Goal: Task Accomplishment & Management: Use online tool/utility

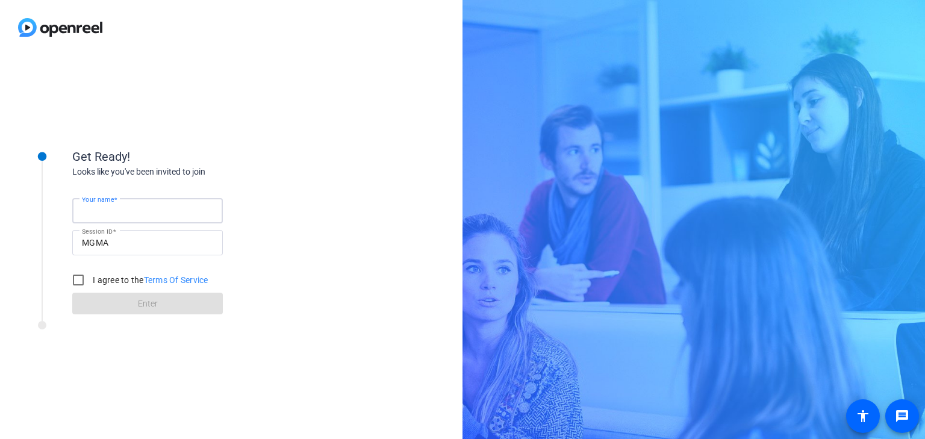
click at [154, 214] on input "Your name" at bounding box center [147, 211] width 131 height 14
type input "[PERSON_NAME]"
drag, startPoint x: 86, startPoint y: 291, endPoint x: 73, endPoint y: 284, distance: 13.7
click at [78, 289] on input "I agree to the Terms Of Service" at bounding box center [78, 280] width 24 height 24
checkbox input "true"
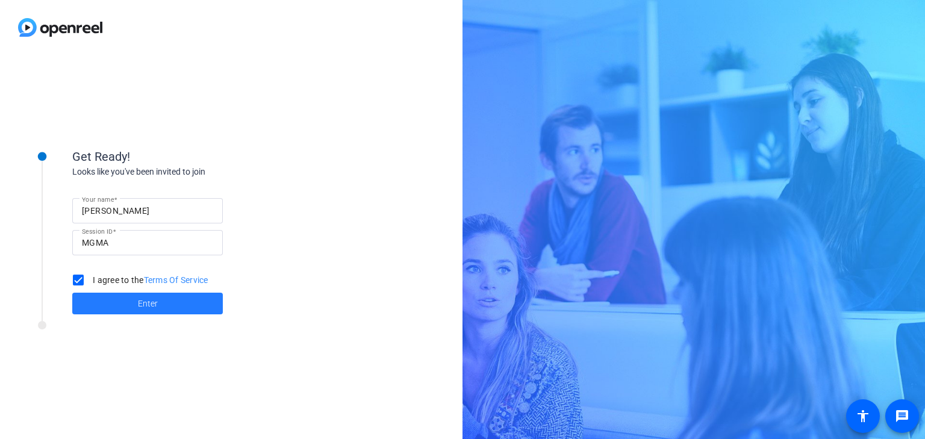
click at [152, 295] on span at bounding box center [147, 303] width 151 height 29
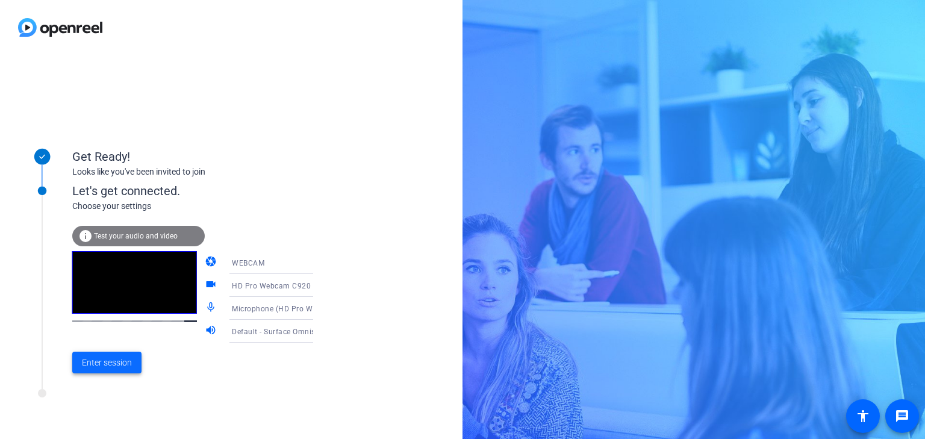
click at [115, 359] on span "Enter session" at bounding box center [107, 363] width 50 height 13
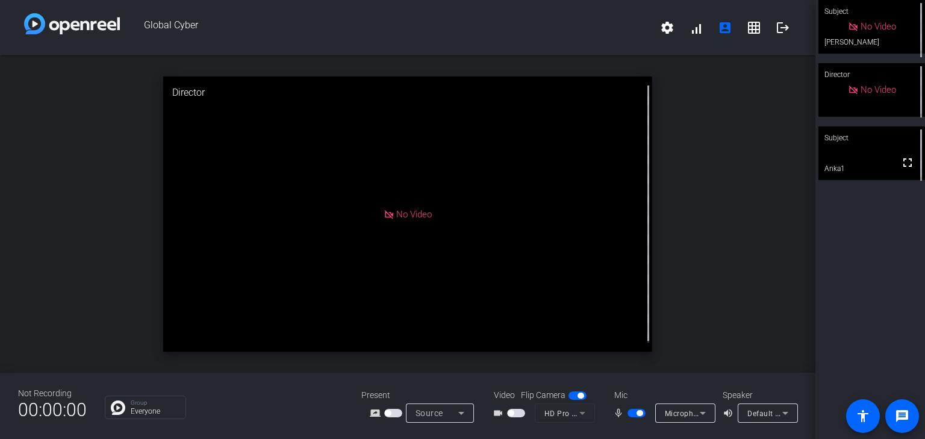
click at [646, 409] on span "button" at bounding box center [637, 413] width 18 height 8
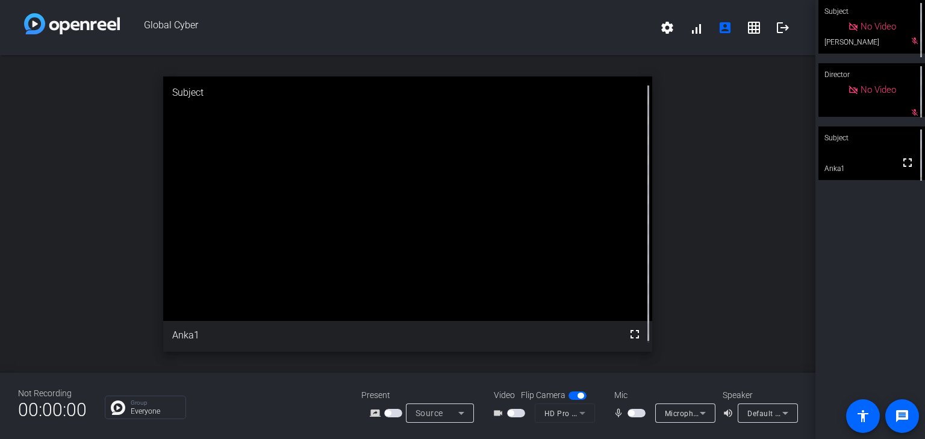
click at [646, 409] on span "button" at bounding box center [637, 413] width 18 height 8
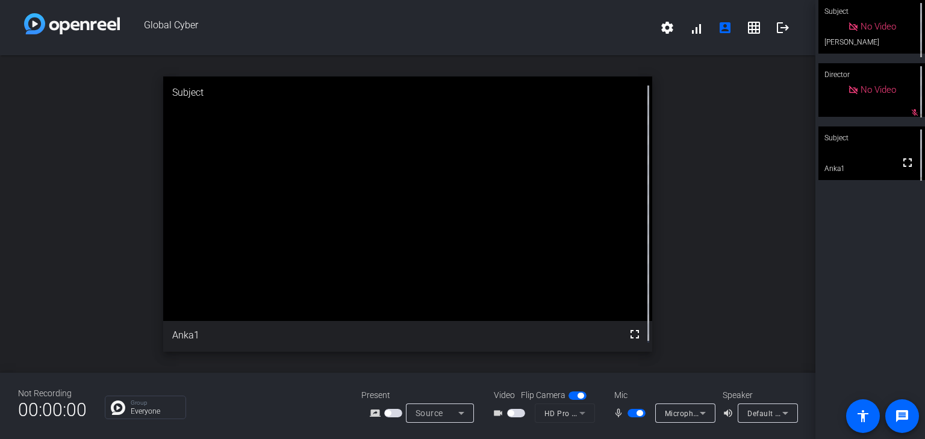
click at [646, 409] on span "button" at bounding box center [637, 413] width 18 height 8
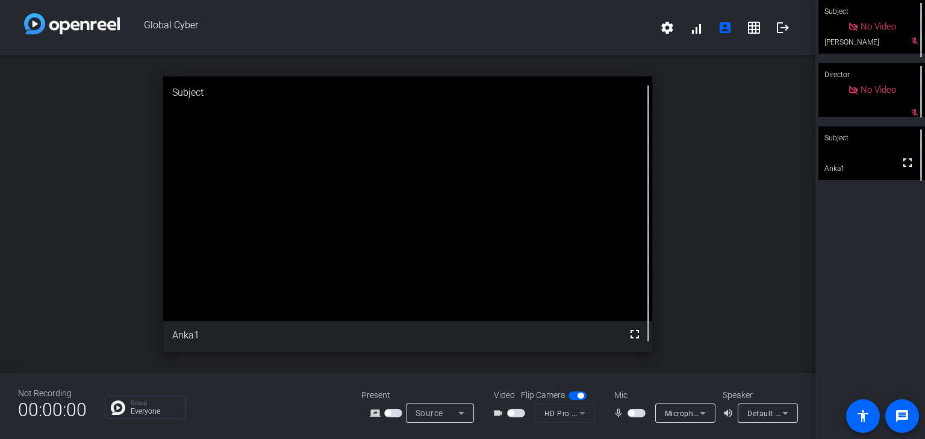
click at [646, 409] on span "button" at bounding box center [637, 413] width 18 height 8
